Goal: Information Seeking & Learning: Learn about a topic

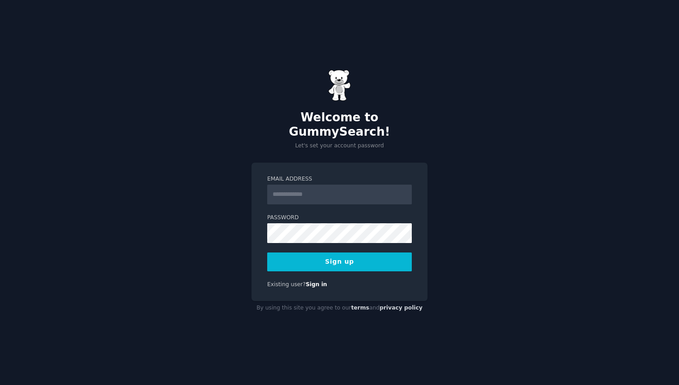
click at [339, 185] on input "Email Address" at bounding box center [339, 195] width 145 height 20
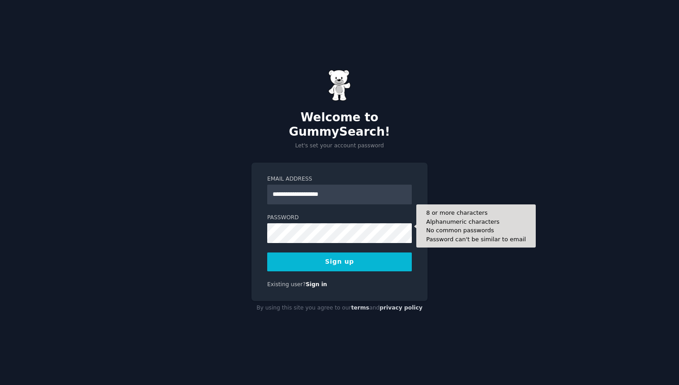
type input "**********"
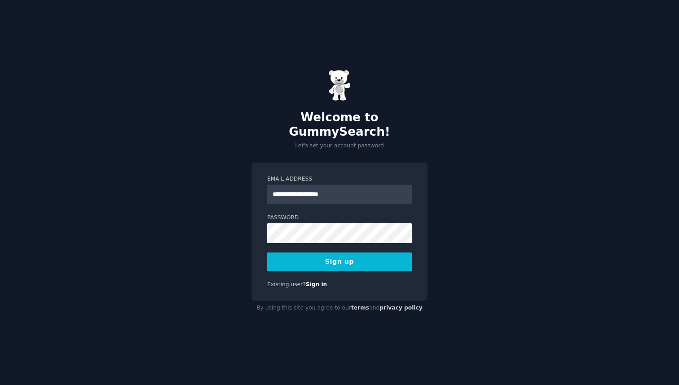
click at [316, 262] on button "Sign up" at bounding box center [339, 261] width 145 height 19
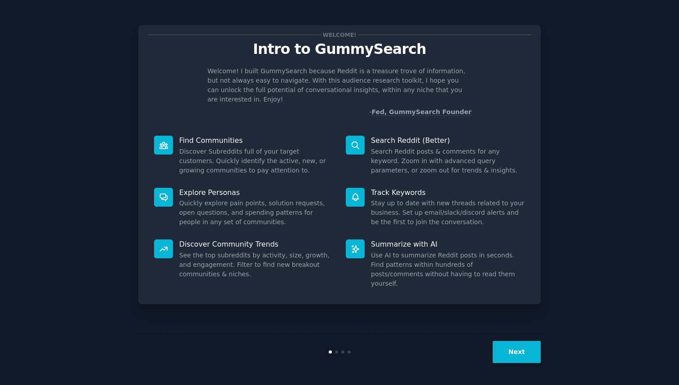
click at [529, 361] on button "Next" at bounding box center [517, 352] width 48 height 22
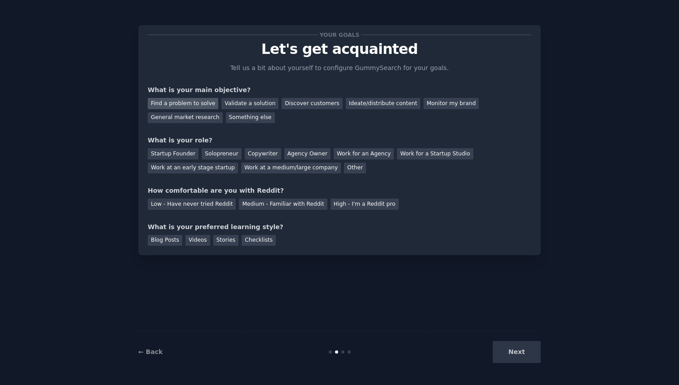
click at [201, 101] on div "Find a problem to solve" at bounding box center [183, 103] width 71 height 11
click at [319, 106] on div "Discover customers" at bounding box center [312, 103] width 61 height 11
click at [242, 106] on div "Validate a solution" at bounding box center [249, 103] width 57 height 11
click at [317, 106] on div "Discover customers" at bounding box center [312, 103] width 61 height 11
click at [183, 172] on div "Work at an early stage startup" at bounding box center [193, 168] width 90 height 11
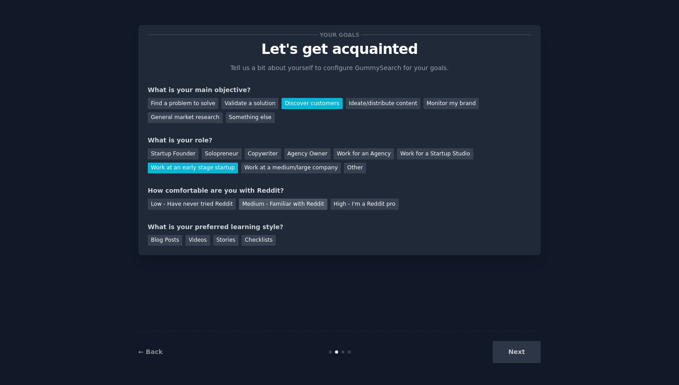
click at [250, 202] on div "Medium - Familiar with Reddit" at bounding box center [283, 204] width 88 height 11
click at [172, 243] on div "Blog Posts" at bounding box center [165, 240] width 35 height 11
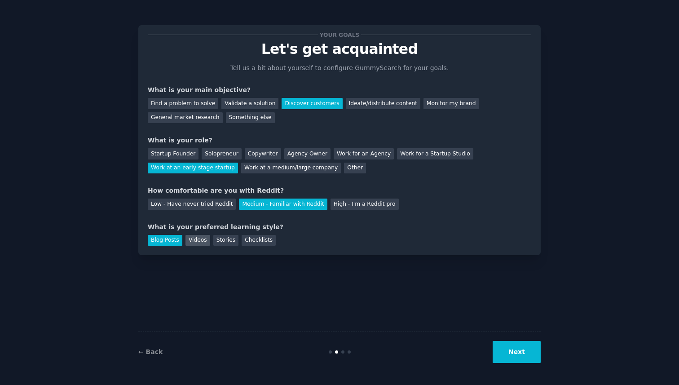
click at [194, 242] on div "Videos" at bounding box center [197, 240] width 25 height 11
click at [228, 241] on div "Stories" at bounding box center [225, 240] width 25 height 11
click at [262, 239] on div "Checklists" at bounding box center [259, 240] width 34 height 11
click at [175, 241] on div "Blog Posts" at bounding box center [165, 240] width 35 height 11
click at [202, 241] on div "Videos" at bounding box center [197, 240] width 25 height 11
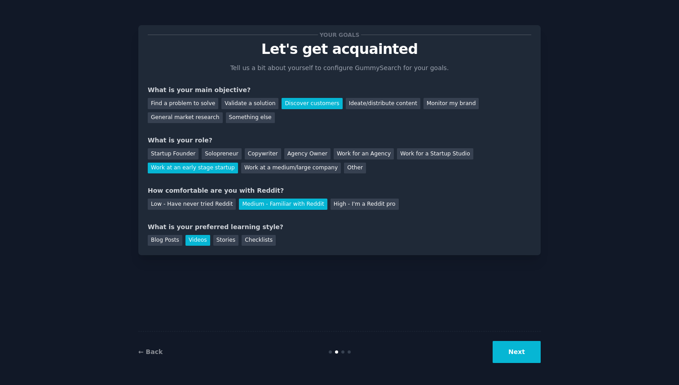
click at [530, 363] on div "← Back Next" at bounding box center [339, 351] width 402 height 41
click at [527, 356] on button "Next" at bounding box center [517, 352] width 48 height 22
click at [525, 357] on div "Next" at bounding box center [473, 352] width 134 height 22
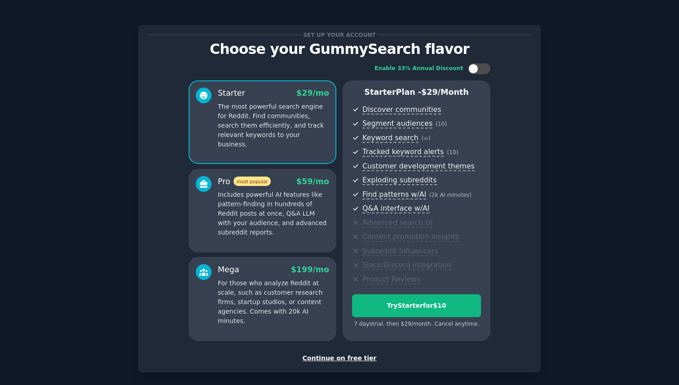
click at [349, 361] on div "Continue on free tier" at bounding box center [340, 357] width 384 height 9
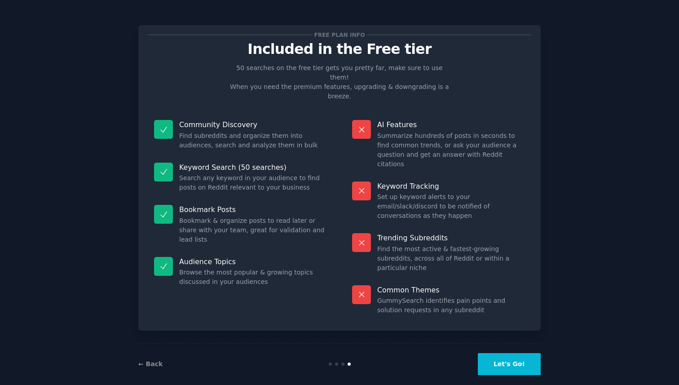
click at [506, 353] on button "Let's Go!" at bounding box center [509, 364] width 63 height 22
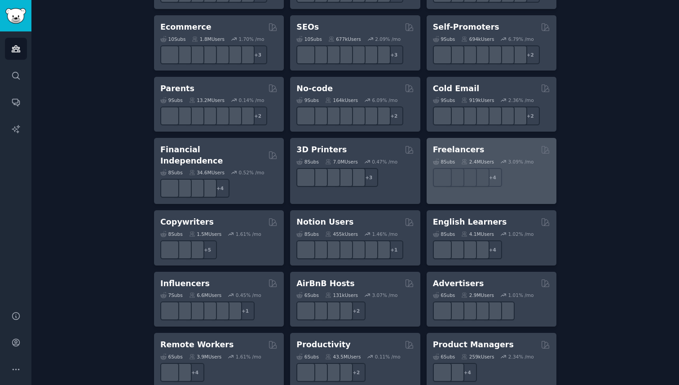
scroll to position [531, 0]
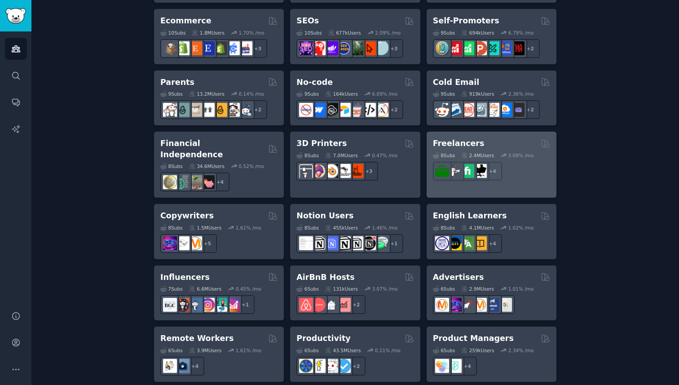
click at [479, 144] on div "Freelancers" at bounding box center [491, 143] width 117 height 11
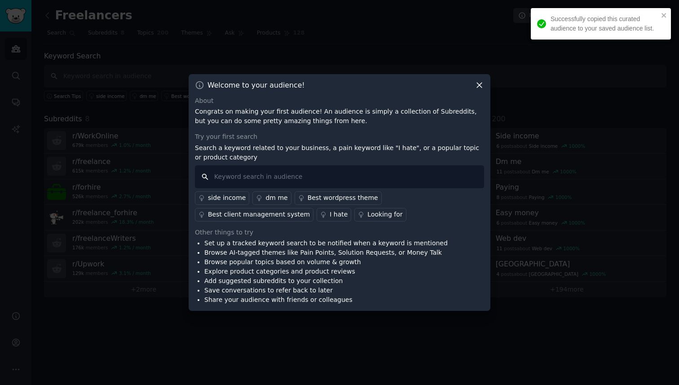
click at [349, 169] on input "text" at bounding box center [339, 176] width 289 height 23
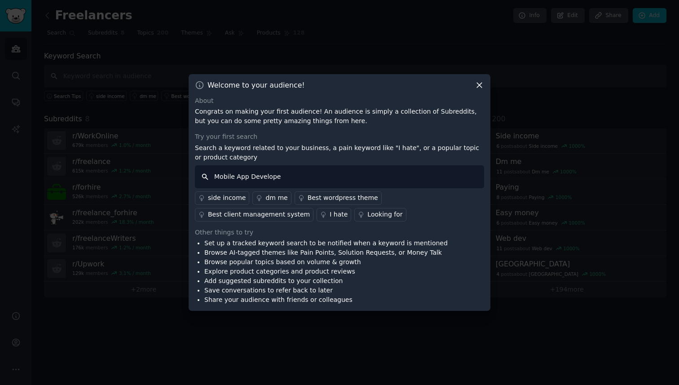
type input "Mobile App Developer"
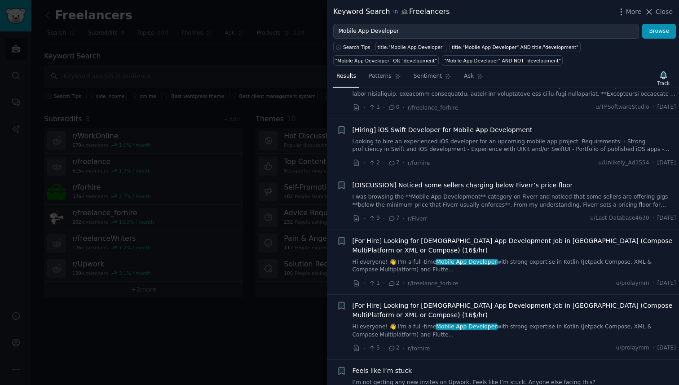
scroll to position [140, 0]
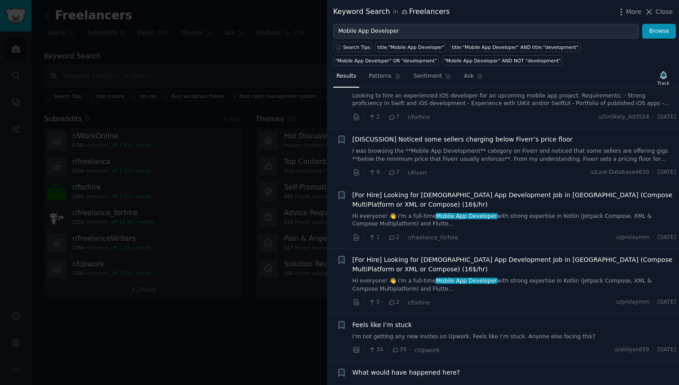
click at [498, 193] on span "[For Hire] Looking for Part Time App Development Job in Kotlin (Compose MultiPl…" at bounding box center [515, 199] width 324 height 19
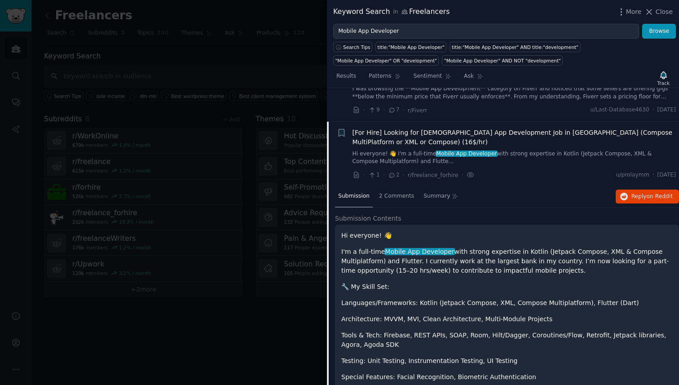
scroll to position [197, 0]
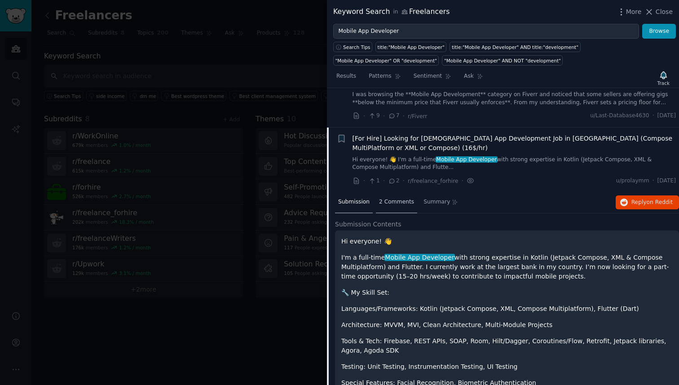
click at [398, 203] on span "2 Comments" at bounding box center [396, 202] width 35 height 8
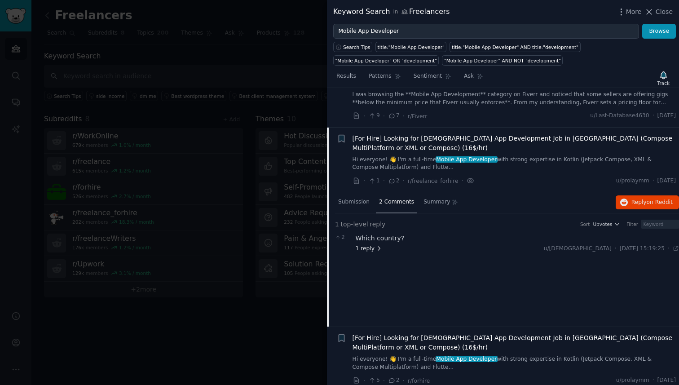
click at [376, 245] on span "1 reply" at bounding box center [369, 249] width 27 height 8
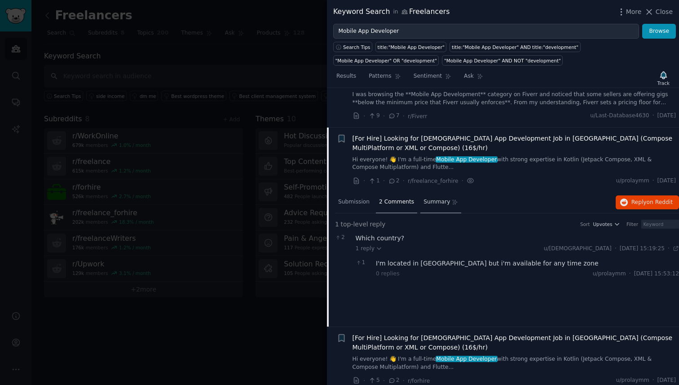
click at [448, 207] on div "Summary" at bounding box center [440, 203] width 41 height 22
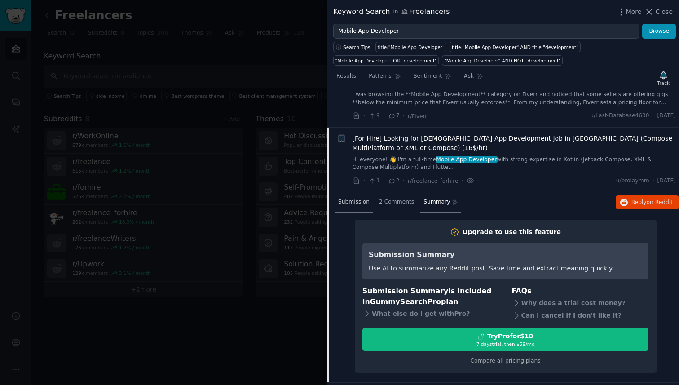
click at [350, 195] on div "Submission" at bounding box center [354, 203] width 38 height 22
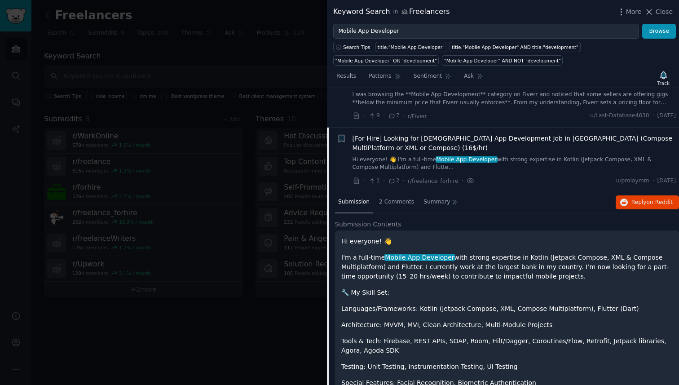
click at [425, 191] on li "+ [For Hire] Looking for Part Time App Development Job in Kotlin (Compose Multi…" at bounding box center [503, 160] width 352 height 65
click at [422, 180] on span "r/freelance_forhire" at bounding box center [433, 181] width 51 height 6
click at [467, 181] on icon at bounding box center [471, 180] width 8 height 9
click at [468, 183] on icon at bounding box center [471, 180] width 6 height 4
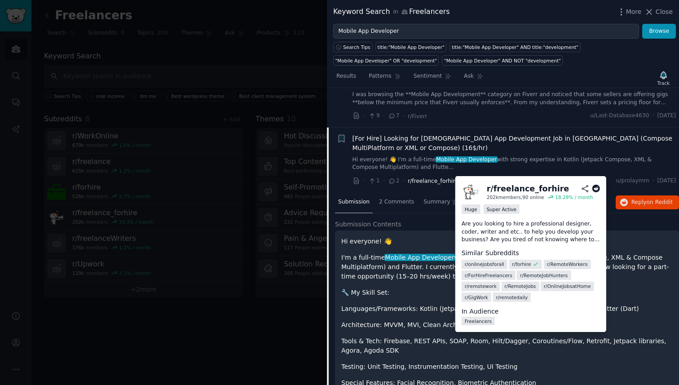
click at [435, 182] on span "r/freelance_forhire" at bounding box center [433, 181] width 51 height 6
click at [397, 186] on li "+ [For Hire] Looking for Part Time App Development Job in Kotlin (Compose Multi…" at bounding box center [503, 160] width 352 height 65
drag, startPoint x: 405, startPoint y: 181, endPoint x: 444, endPoint y: 184, distance: 38.7
click at [444, 184] on div "· 1 · 2 · r/freelance_forhire ·" at bounding box center [414, 180] width 122 height 9
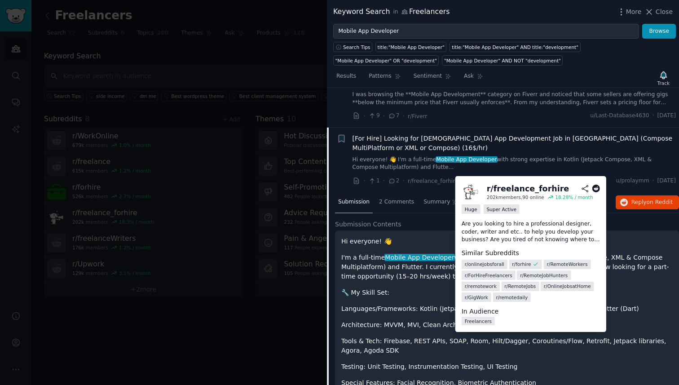
click at [431, 184] on span "r/freelance_forhire" at bounding box center [433, 180] width 51 height 9
click at [594, 189] on icon at bounding box center [596, 189] width 8 height 8
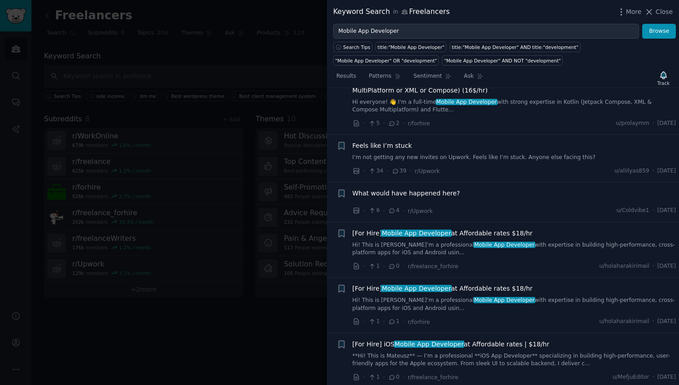
scroll to position [653, 0]
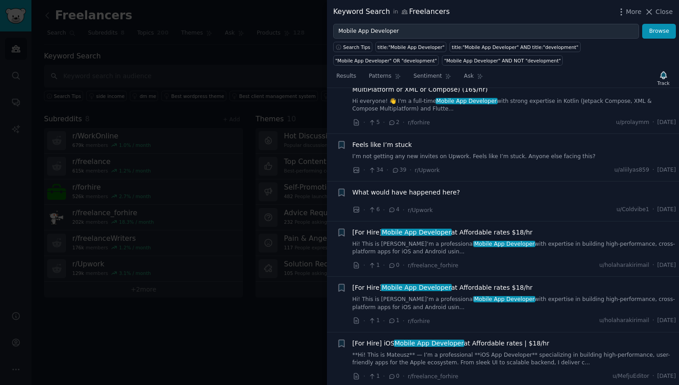
click at [472, 161] on div "Feels like I’m stuck I’m not getting any new invites on Upwork. Feels like I’m …" at bounding box center [515, 157] width 324 height 35
click at [487, 139] on li "+ Feels like I’m stuck I’m not getting any new invites on Upwork. Feels like I’…" at bounding box center [503, 157] width 352 height 47
click at [377, 144] on span "Feels like I’m stuck" at bounding box center [383, 144] width 60 height 9
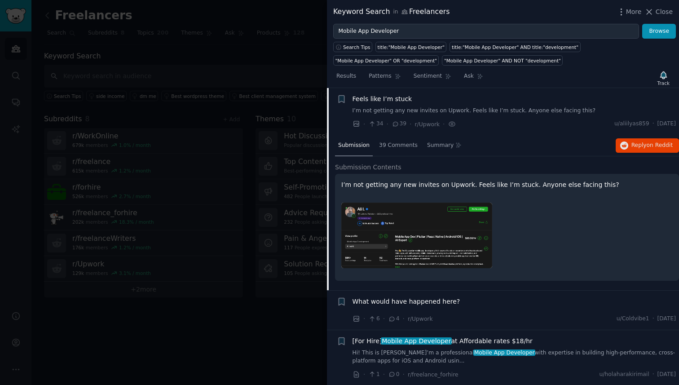
scroll to position [360, 0]
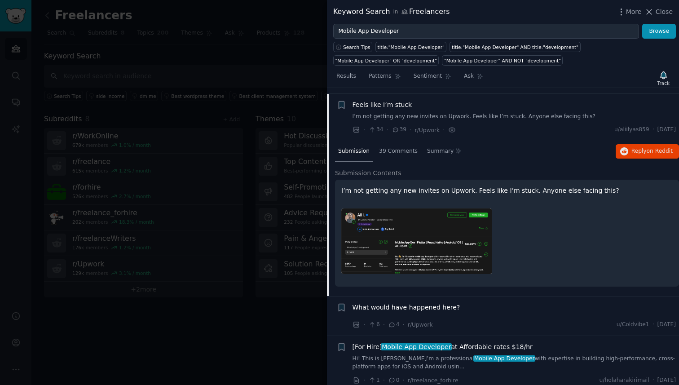
click at [396, 128] on icon at bounding box center [396, 130] width 8 height 6
click at [396, 130] on icon at bounding box center [396, 130] width 8 height 6
click at [403, 153] on span "39 Comments" at bounding box center [398, 151] width 39 height 8
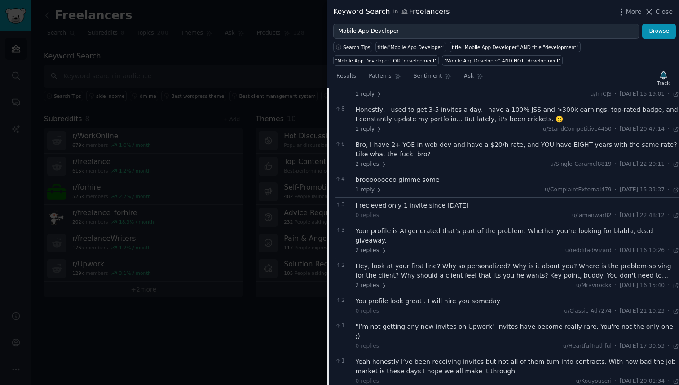
scroll to position [471, 0]
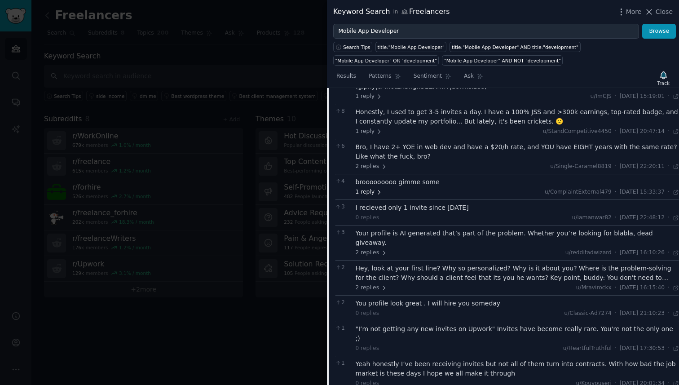
click at [376, 189] on icon at bounding box center [379, 192] width 6 height 6
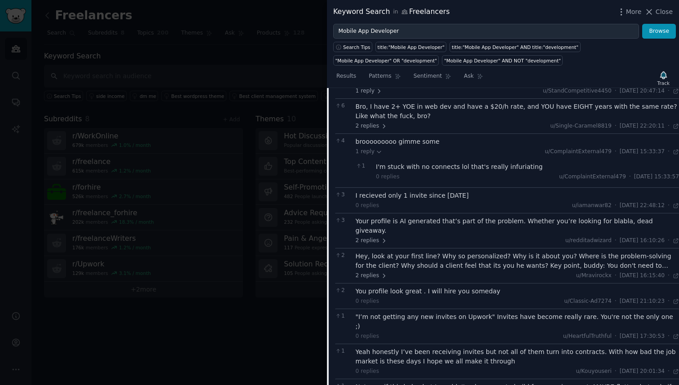
scroll to position [512, 0]
click at [383, 238] on icon at bounding box center [384, 240] width 2 height 4
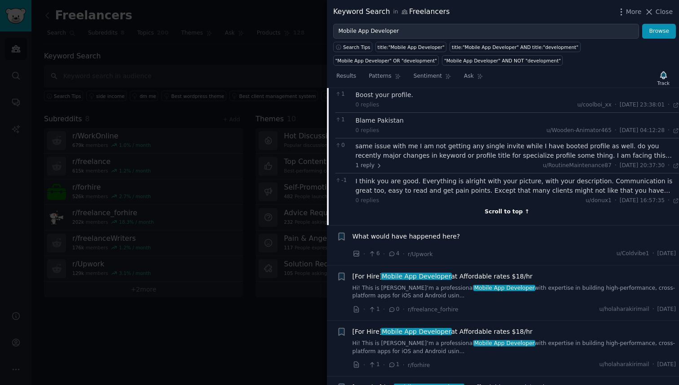
scroll to position [1066, 0]
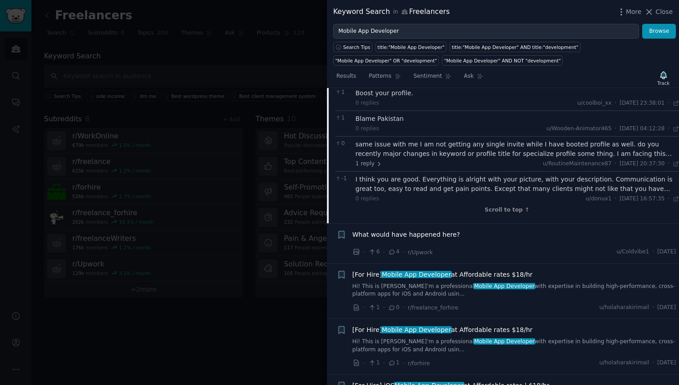
click at [417, 282] on link "Hi! This is Dave I’m a professional Mobile App Developer with expertise in buil…" at bounding box center [515, 290] width 324 height 16
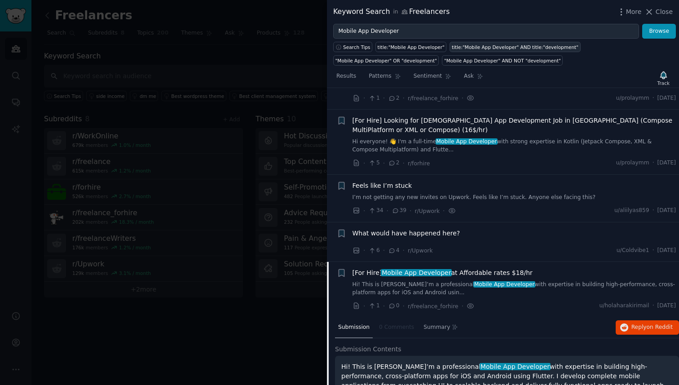
scroll to position [150, 0]
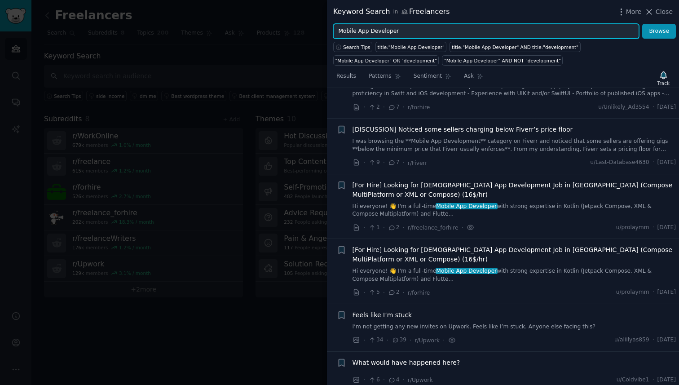
click at [525, 27] on input "Mobile App Developer" at bounding box center [486, 31] width 306 height 15
click at [525, 28] on input "Mobile App Developer" at bounding box center [486, 31] width 306 height 15
click at [523, 34] on input "Mobile App Developer" at bounding box center [486, 31] width 306 height 15
type input "M"
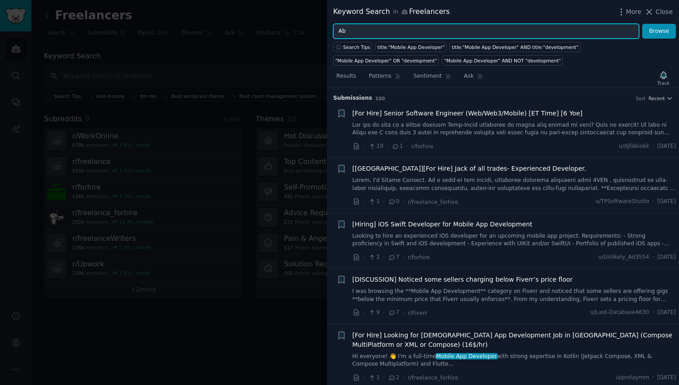
type input "A"
type input "Android App Developer"
click at [642, 24] on button "Browse" at bounding box center [659, 31] width 34 height 15
